Goal: Task Accomplishment & Management: Manage account settings

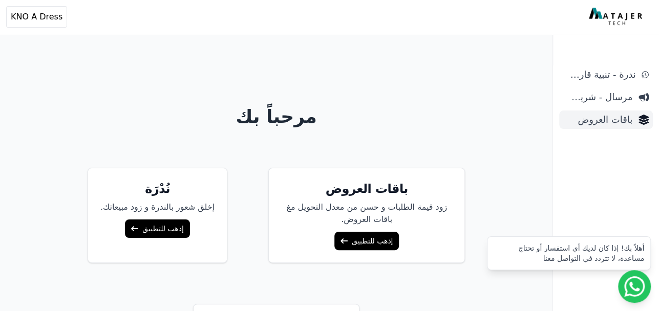
click at [622, 123] on span "باقات العروض" at bounding box center [597, 120] width 69 height 14
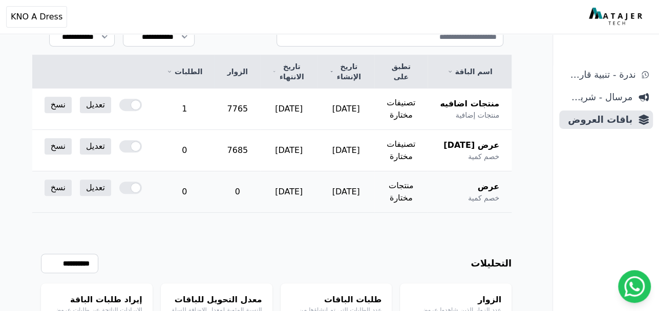
scroll to position [232, 0]
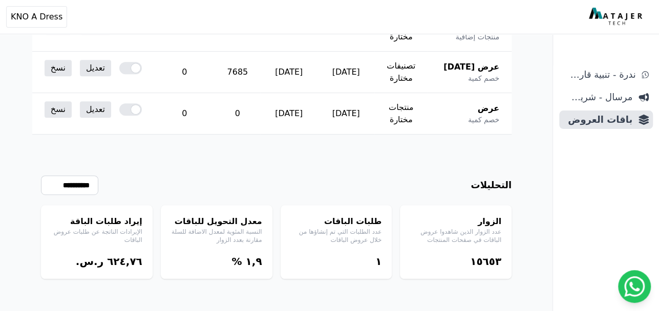
click at [130, 260] on bdi "٦٢٤,٧٦" at bounding box center [124, 261] width 35 height 12
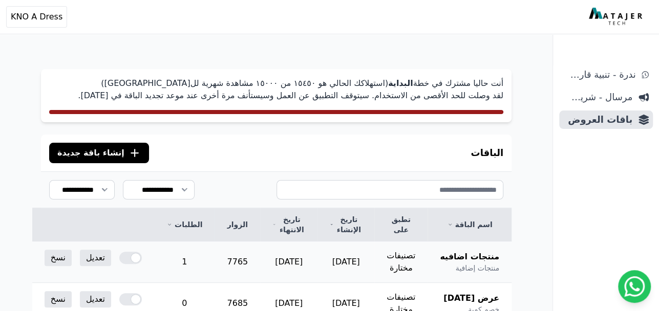
scroll to position [0, 0]
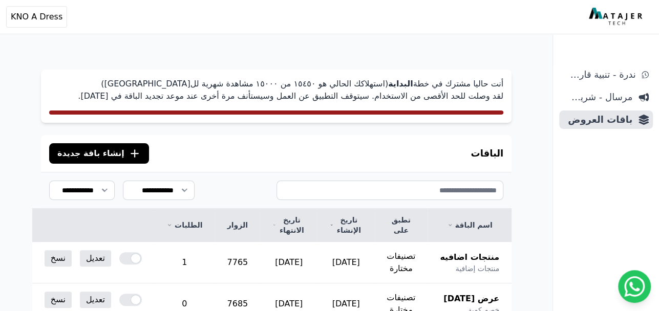
drag, startPoint x: 627, startPoint y: 183, endPoint x: 621, endPoint y: 176, distance: 9.4
click at [627, 183] on div "ندرة - تنبية قارب علي النفاذ مرسال - شريط دعاية باقات العروض" at bounding box center [606, 189] width 106 height 246
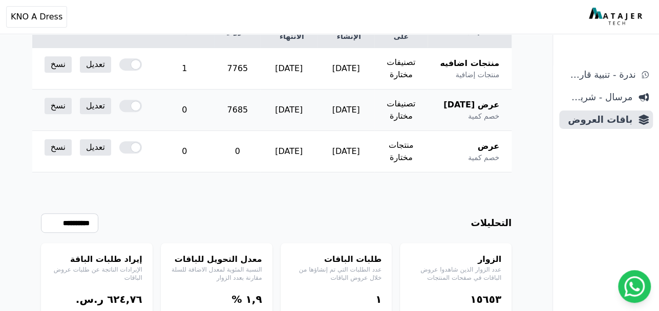
scroll to position [232, 0]
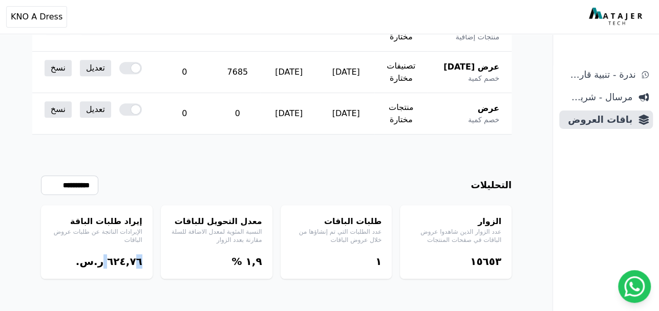
drag, startPoint x: 139, startPoint y: 259, endPoint x: 113, endPoint y: 256, distance: 26.3
click at [113, 261] on div "٦٢٤,٧٦ [PERSON_NAME]" at bounding box center [96, 261] width 91 height 14
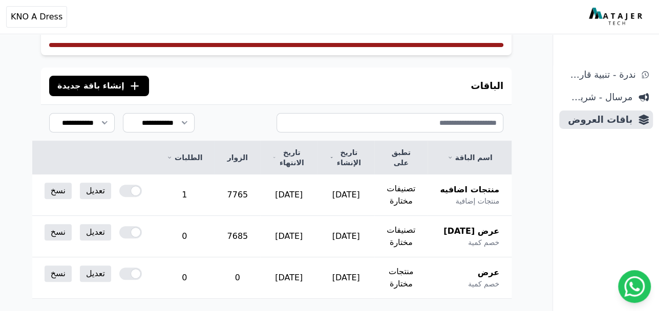
scroll to position [0, 0]
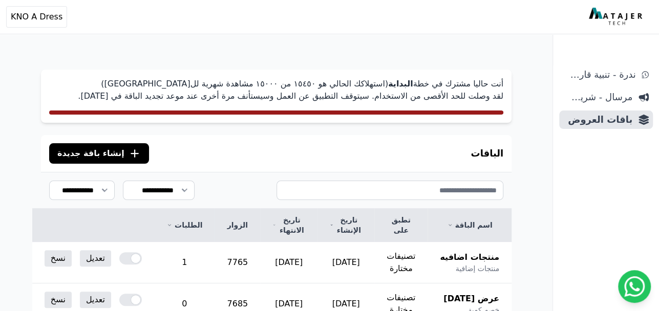
click at [311, 104] on div "أنت حاليا مشترك في خطة البداية (استهلاكك الحالي هو ١٥٤٥۰ من ١٥۰۰۰ مشاهدة شهرية …" at bounding box center [276, 96] width 471 height 53
click at [430, 158] on div "الباقات .cls-1{fill:none;stroke:#fff;stroke-linecap:round;stroke-linejoin:round…" at bounding box center [276, 153] width 471 height 37
